Goal: Find specific page/section: Find specific page/section

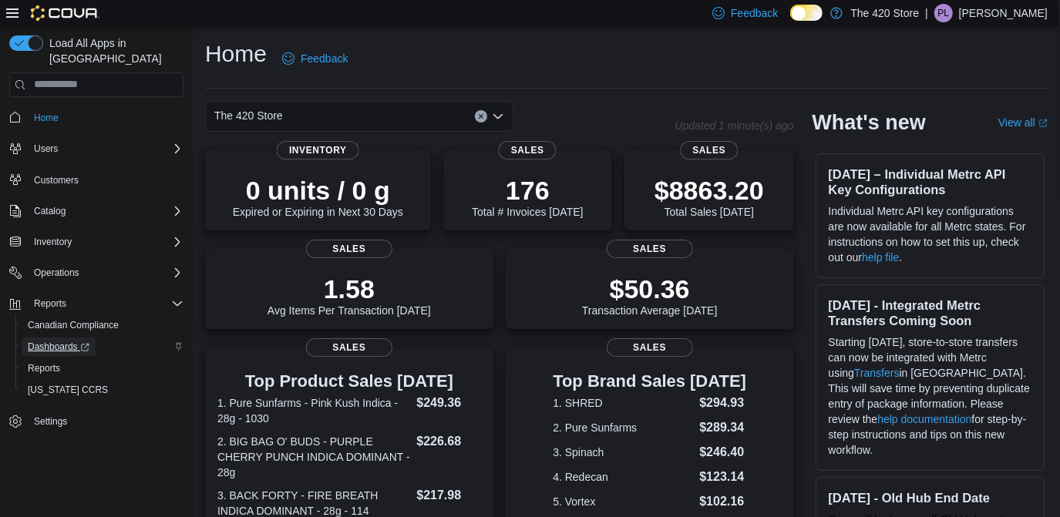
click at [85, 343] on icon "Complex example" at bounding box center [84, 347] width 9 height 9
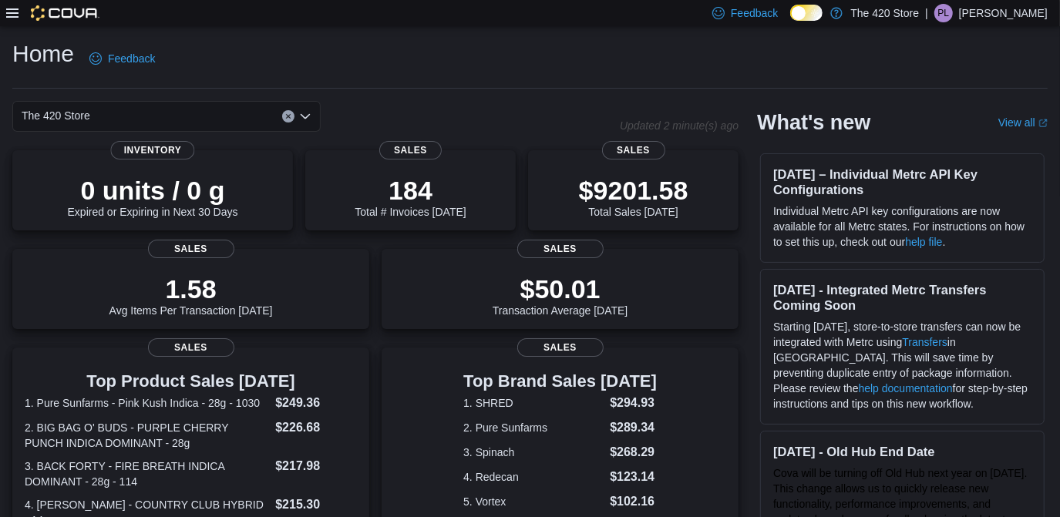
click at [15, 8] on icon at bounding box center [12, 12] width 12 height 9
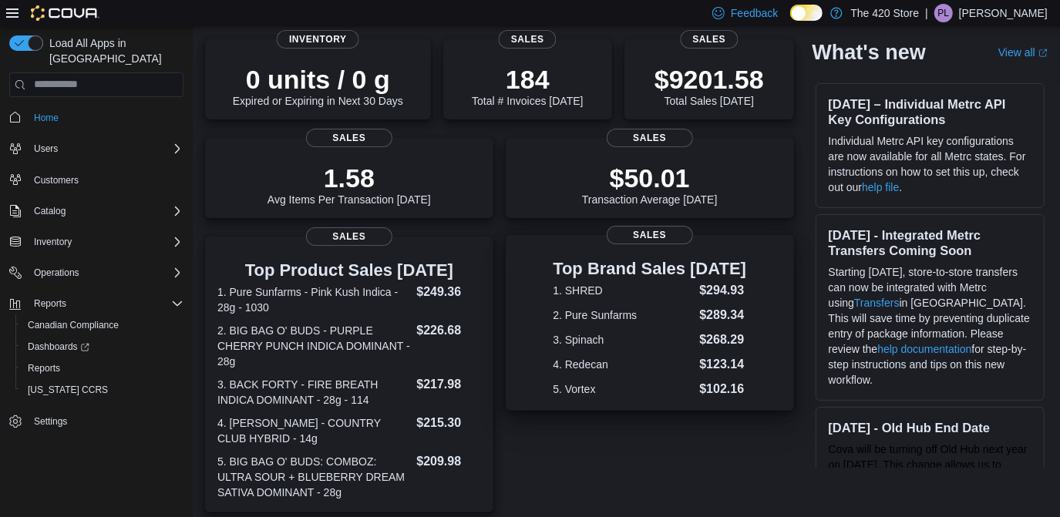
scroll to position [139, 0]
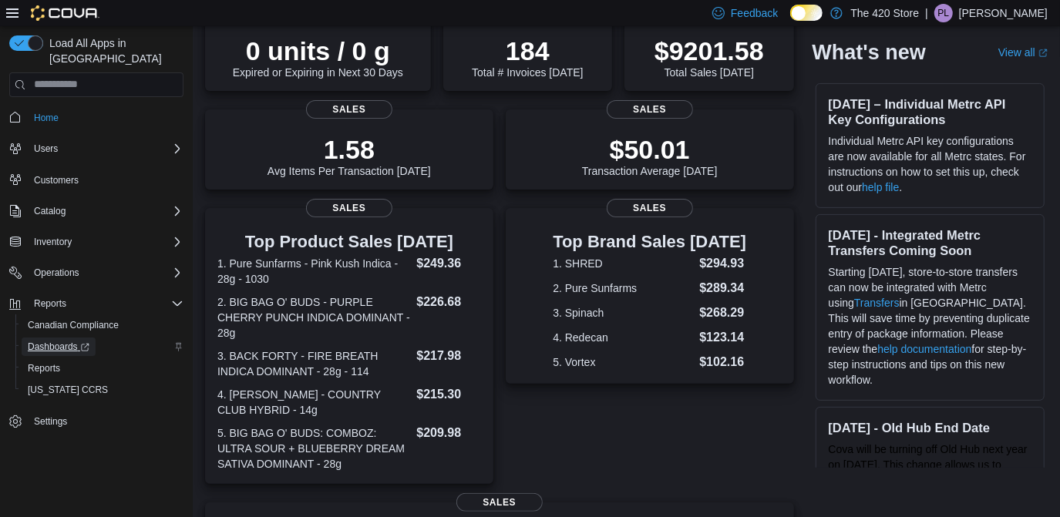
click at [57, 341] on span "Dashboards" at bounding box center [59, 347] width 62 height 12
